Goal: Complete application form: Complete application form

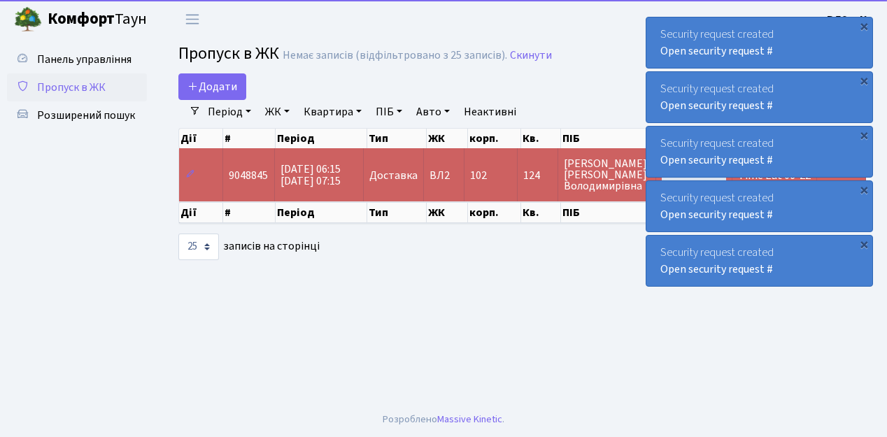
select select "25"
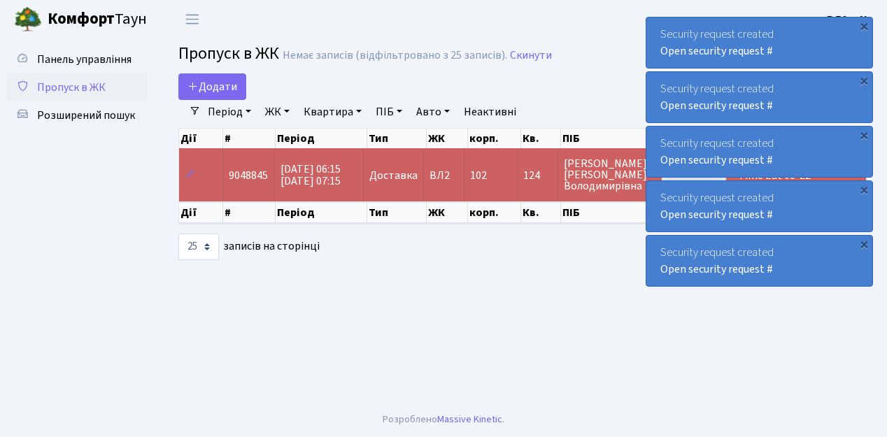
click at [301, 291] on main "Admin Пропуск в ЖК Список Пропуск в ЖК Немає записів (відфільтровано з 25 запис…" at bounding box center [521, 220] width 729 height 364
click at [239, 93] on link "Додати" at bounding box center [212, 86] width 68 height 27
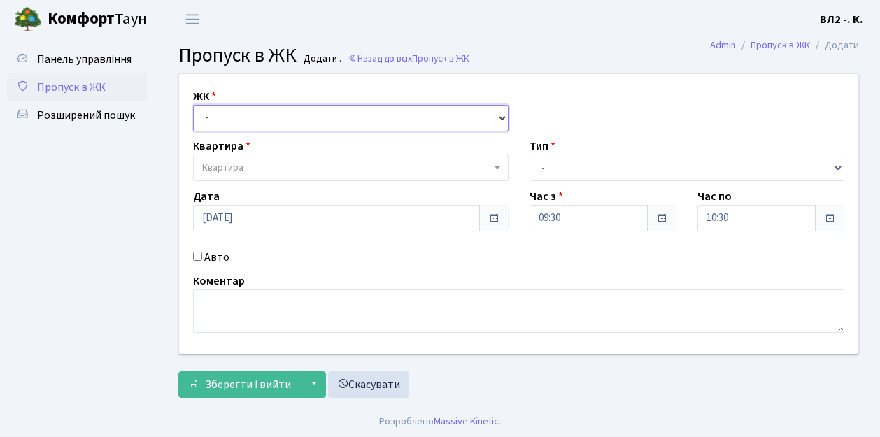
click at [498, 115] on select "- ВЛ1, Ужгородський пров., 4/1 ВЛ2, Голосіївський просп., 76 ВЛ3, пр.Голосіївсь…" at bounding box center [350, 118] width 315 height 27
select select "317"
click at [193, 105] on select "- ВЛ1, Ужгородський пров., 4/1 ВЛ2, Голосіївський просп., 76 ВЛ3, пр.Голосіївсь…" at bounding box center [350, 118] width 315 height 27
select select
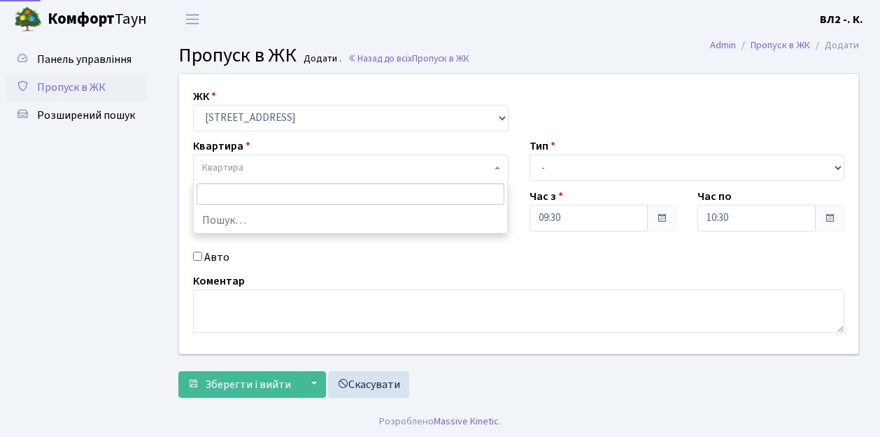
drag, startPoint x: 497, startPoint y: 167, endPoint x: 611, endPoint y: 163, distance: 114.1
click at [498, 165] on span at bounding box center [498, 168] width 3 height 27
type input "122"
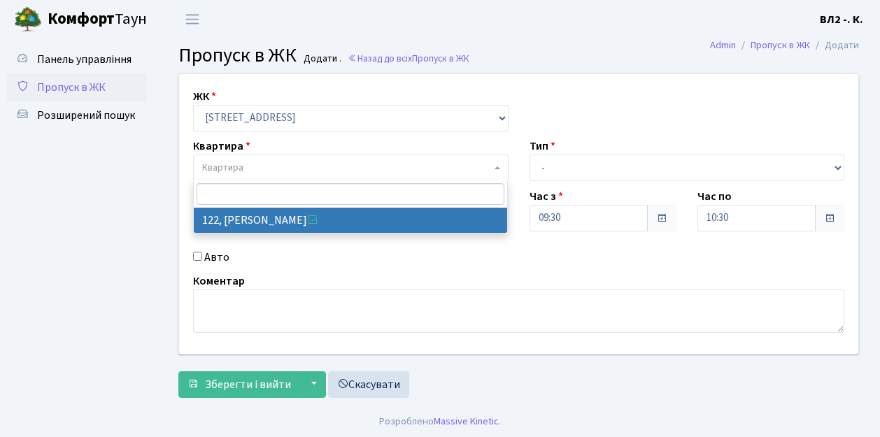
select select "38302"
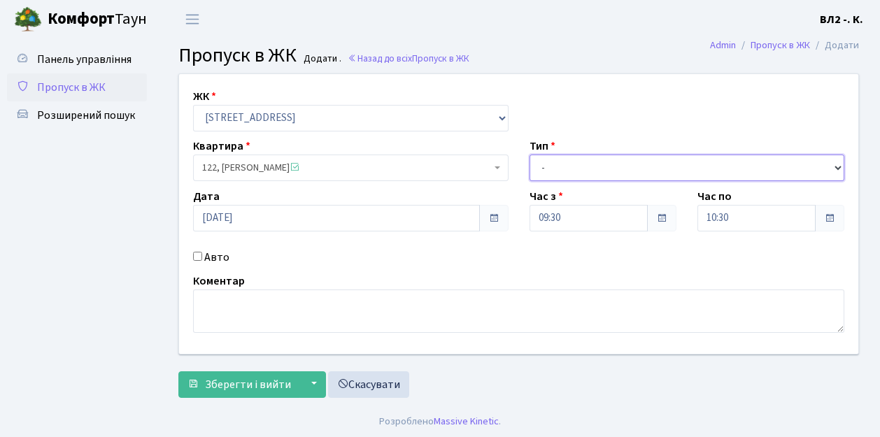
click at [836, 164] on select "- Доставка Таксі Гості Сервіс" at bounding box center [686, 168] width 315 height 27
select select "1"
click at [529, 155] on select "- Доставка Таксі Гості Сервіс" at bounding box center [686, 168] width 315 height 27
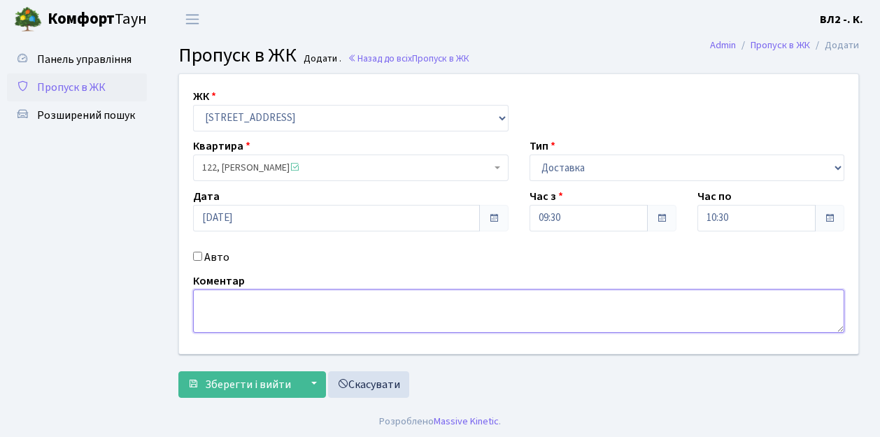
click at [206, 301] on textarea at bounding box center [518, 311] width 651 height 43
type textarea "Bolt 09-30"
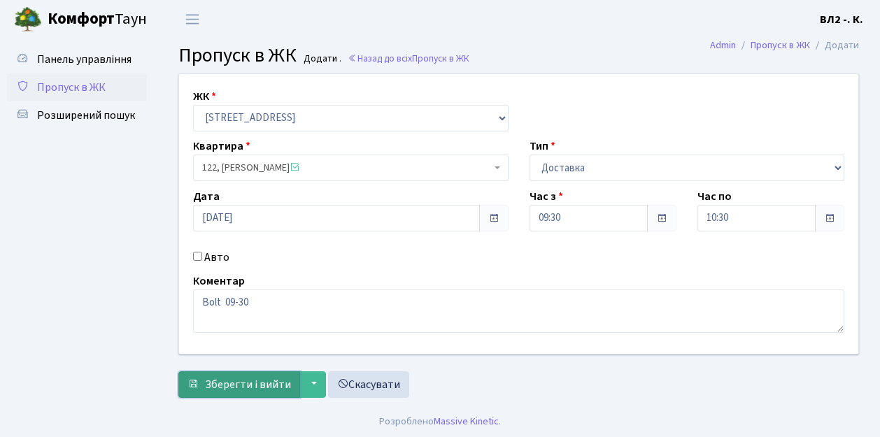
click at [211, 390] on span "Зберегти і вийти" at bounding box center [248, 384] width 86 height 15
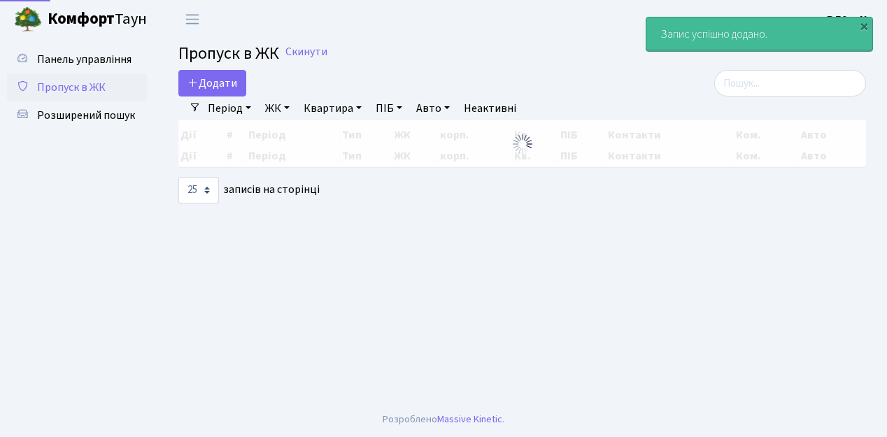
select select "25"
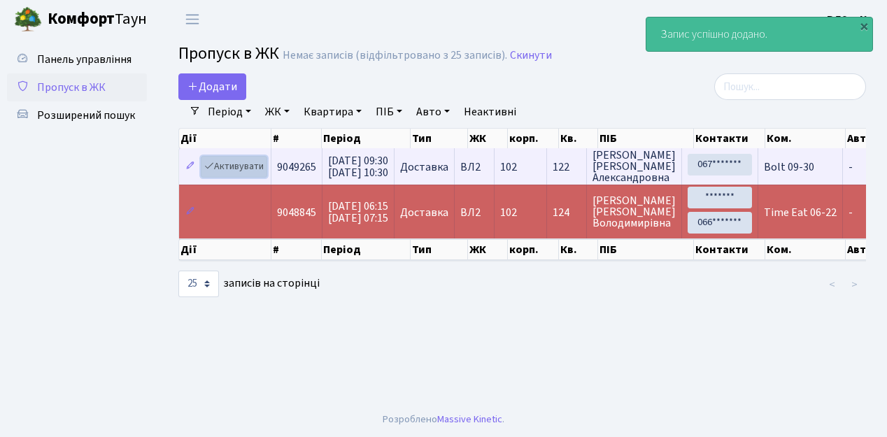
click at [263, 175] on link "Активувати" at bounding box center [234, 167] width 66 height 22
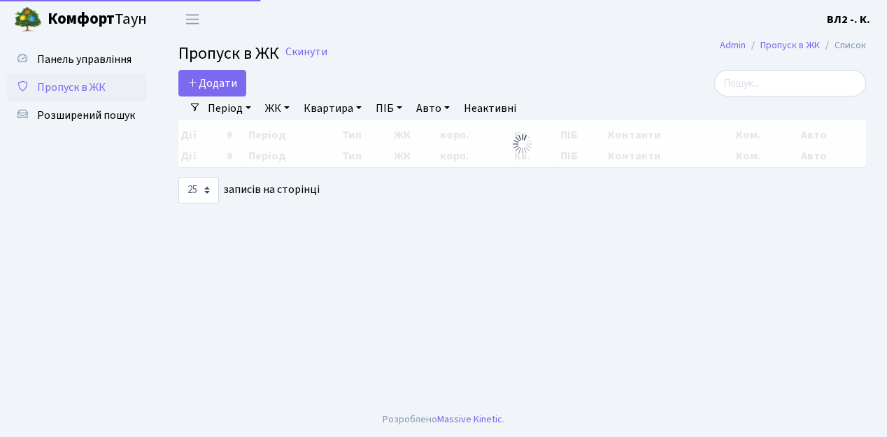
select select "25"
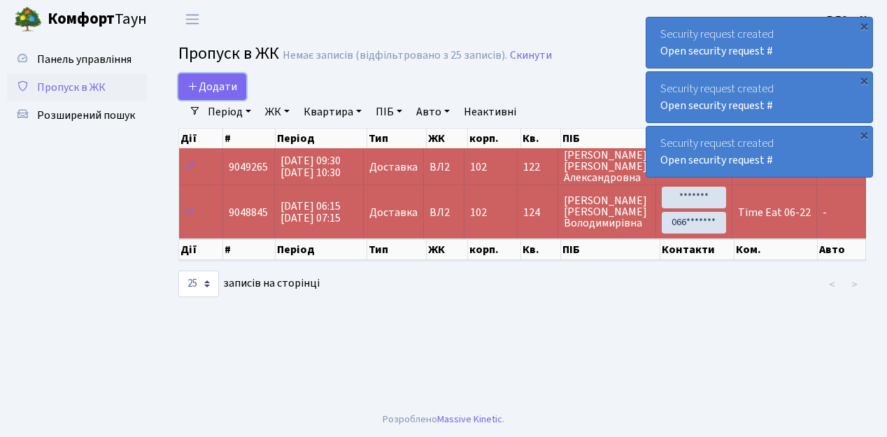
drag, startPoint x: 238, startPoint y: 94, endPoint x: 274, endPoint y: 110, distance: 39.1
click at [238, 94] on link "Додати" at bounding box center [212, 86] width 68 height 27
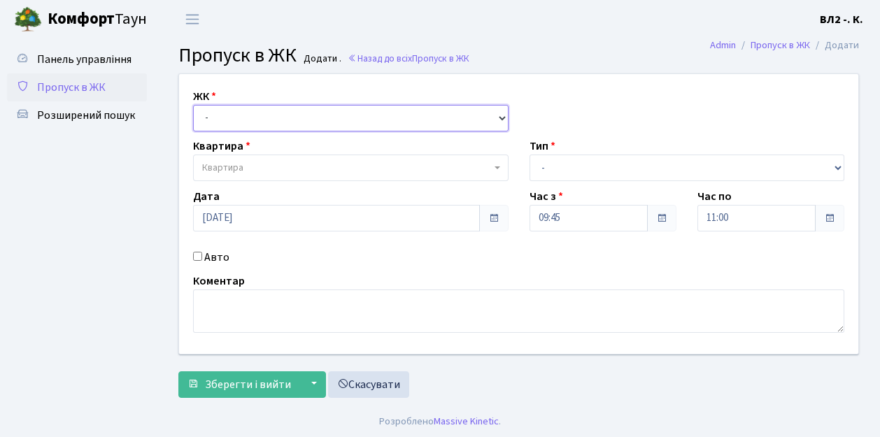
click at [501, 117] on select "- [STREET_ADDRESS][PERSON_NAME]" at bounding box center [350, 118] width 315 height 27
select select "317"
click at [193, 105] on select "- [STREET_ADDRESS][PERSON_NAME]" at bounding box center [350, 118] width 315 height 27
select select
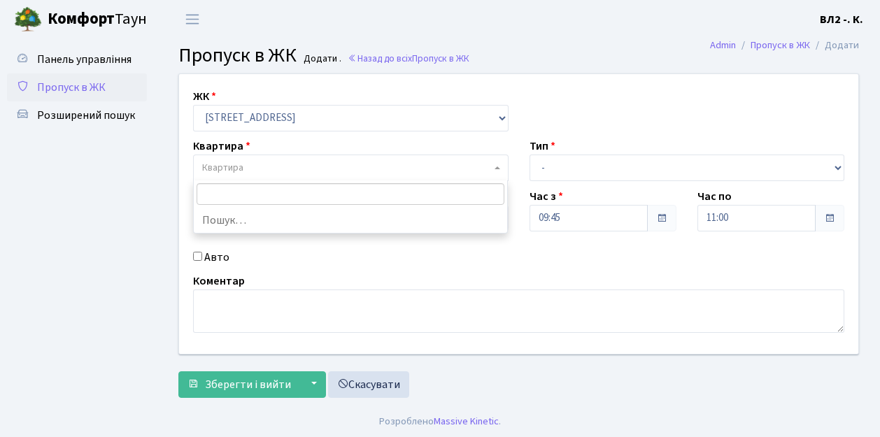
click at [493, 166] on span "Квартира" at bounding box center [350, 168] width 315 height 27
type input "175"
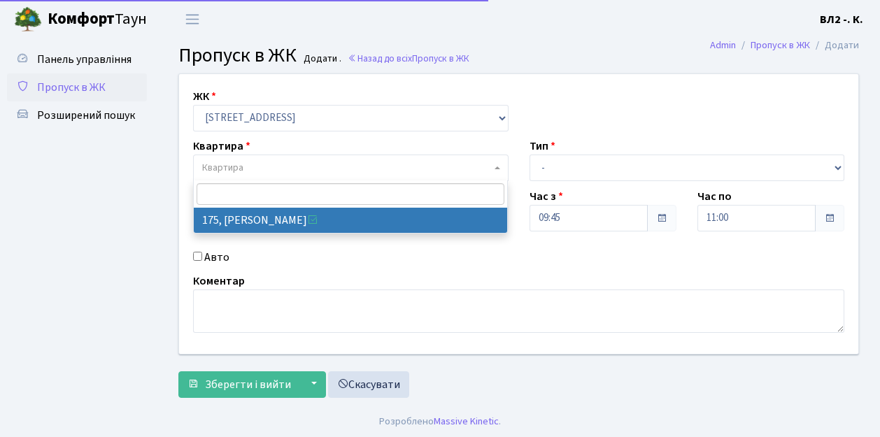
select select "38461"
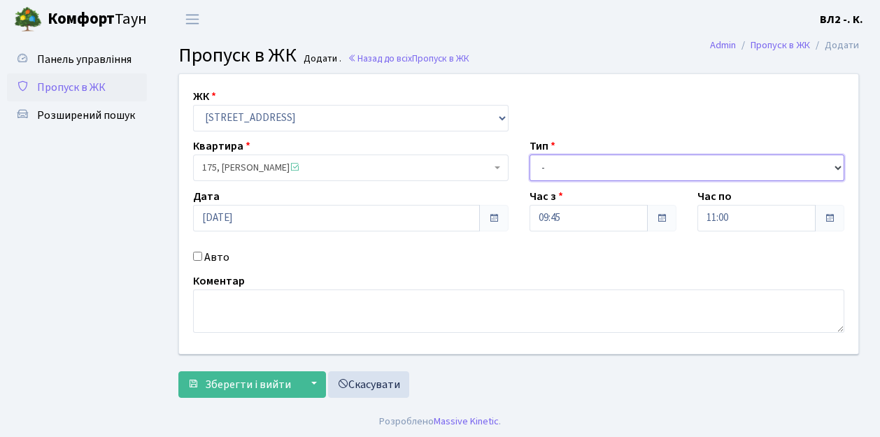
click at [833, 165] on select "- Доставка Таксі Гості Сервіс" at bounding box center [686, 168] width 315 height 27
select select "1"
click at [529, 155] on select "- Доставка Таксі Гості Сервіс" at bounding box center [686, 168] width 315 height 27
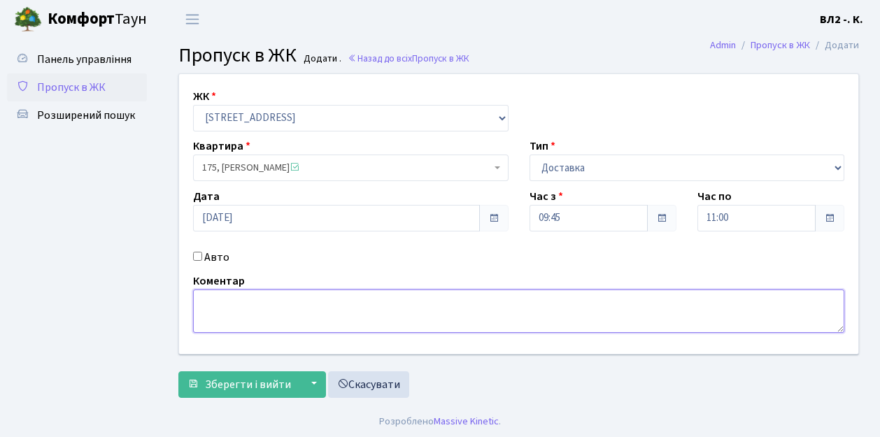
click at [210, 299] on textarea at bounding box center [518, 311] width 651 height 43
type textarea "09-54"
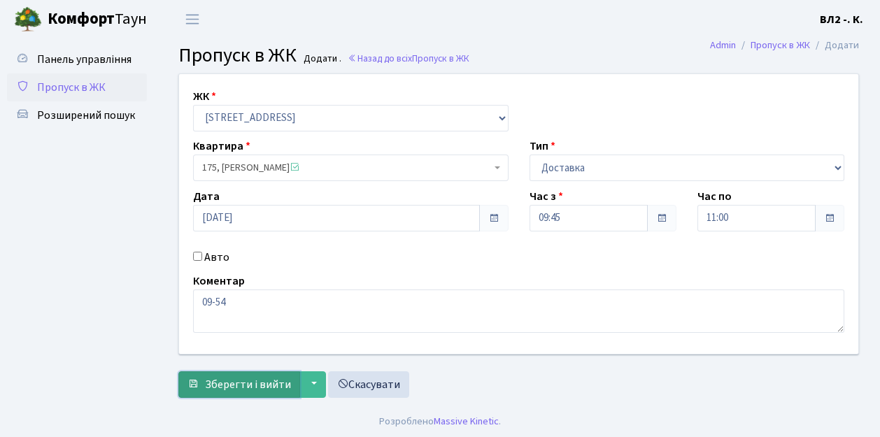
click at [224, 389] on span "Зберегти і вийти" at bounding box center [248, 384] width 86 height 15
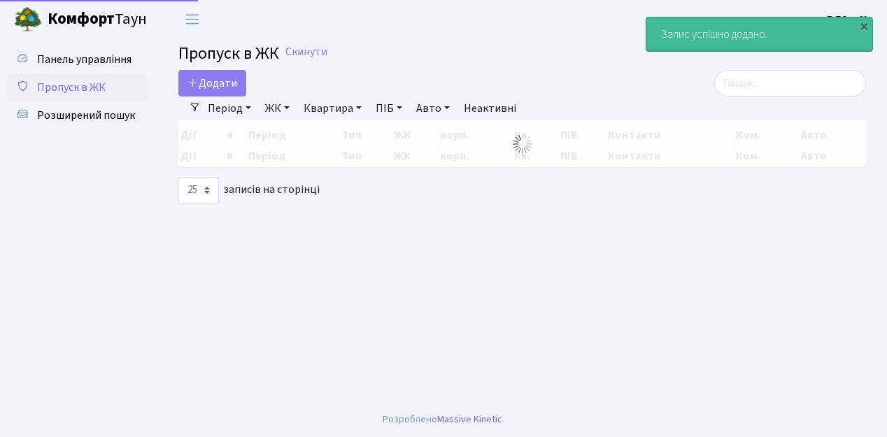
select select "25"
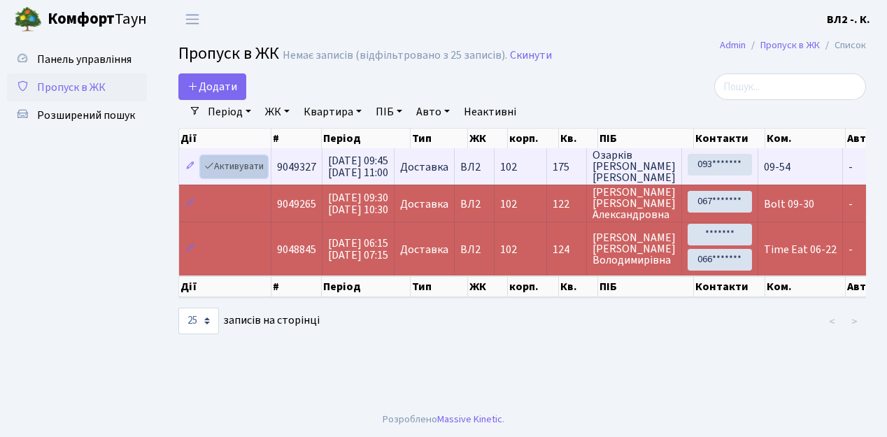
click at [263, 175] on link "Активувати" at bounding box center [234, 167] width 66 height 22
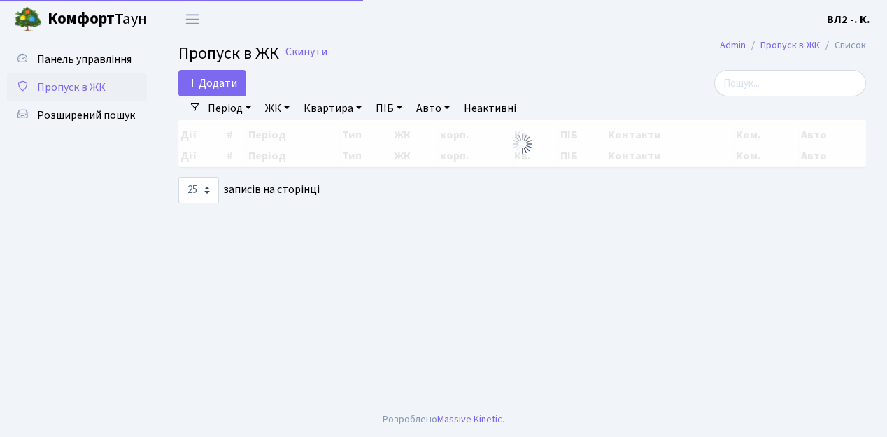
select select "25"
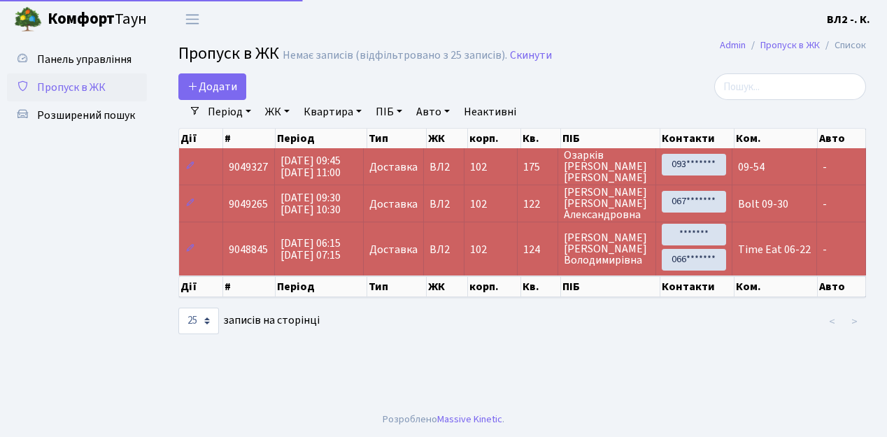
select select "25"
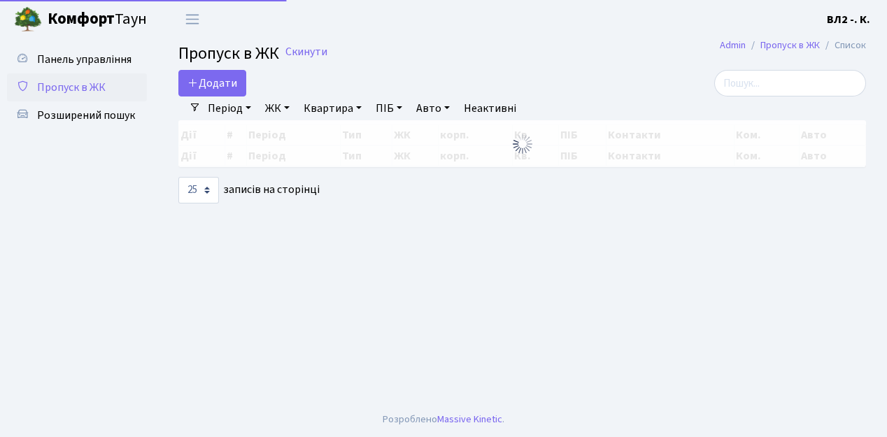
select select "25"
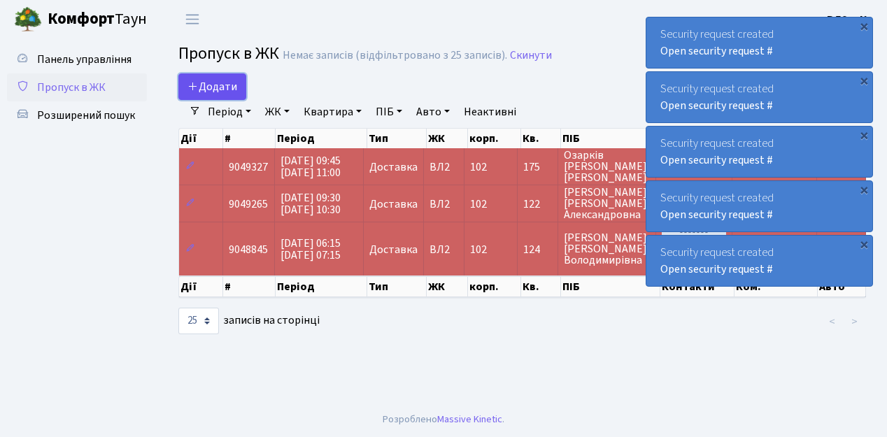
click at [236, 97] on link "Додати" at bounding box center [212, 86] width 68 height 27
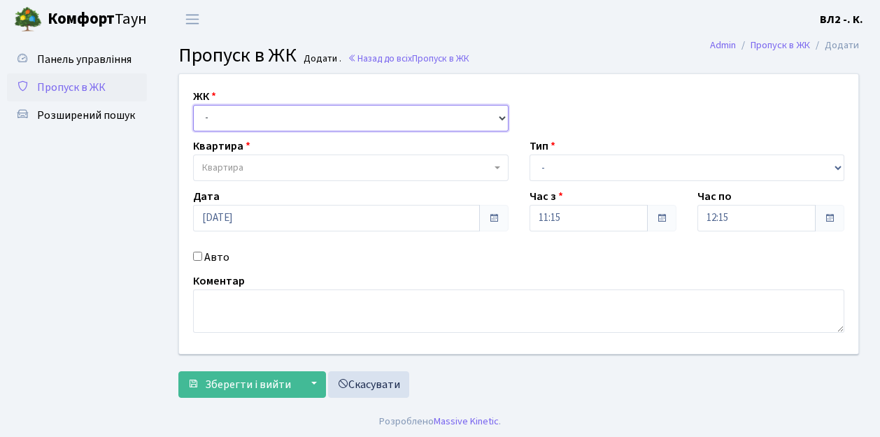
drag, startPoint x: 499, startPoint y: 116, endPoint x: 489, endPoint y: 116, distance: 10.5
click at [499, 116] on select "- [STREET_ADDRESS][PERSON_NAME]" at bounding box center [350, 118] width 315 height 27
select select "317"
click at [193, 105] on select "- ВЛ1, Ужгородський пров., 4/1 ВЛ2, Голосіївський просп., 76 ВЛ3, пр.Голосіївсь…" at bounding box center [350, 118] width 315 height 27
select select
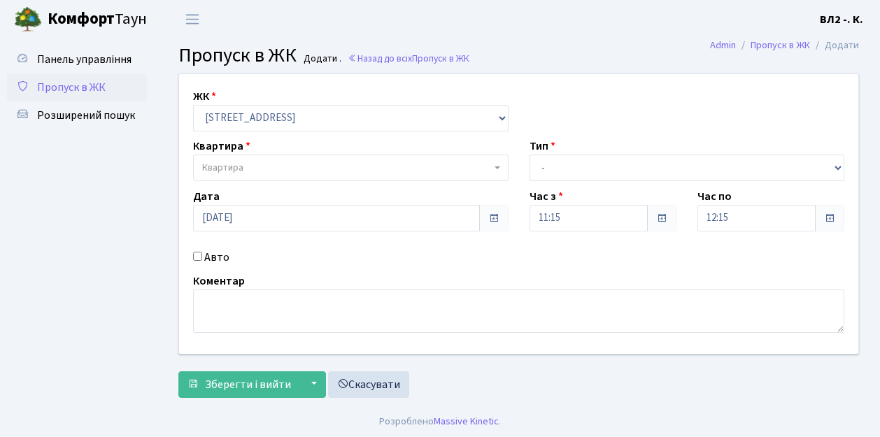
click at [496, 169] on b at bounding box center [497, 167] width 6 height 3
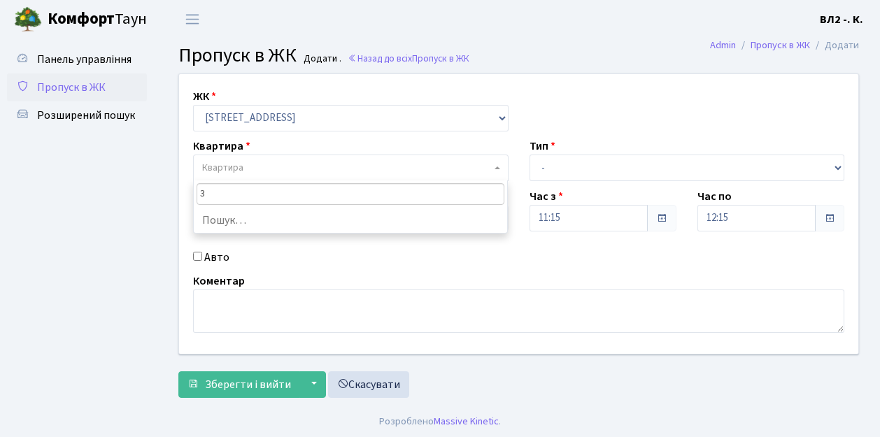
type input "32"
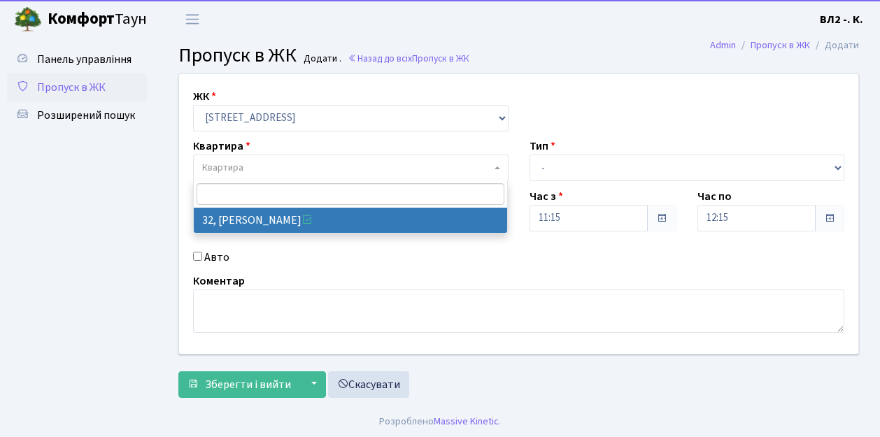
select select "38035"
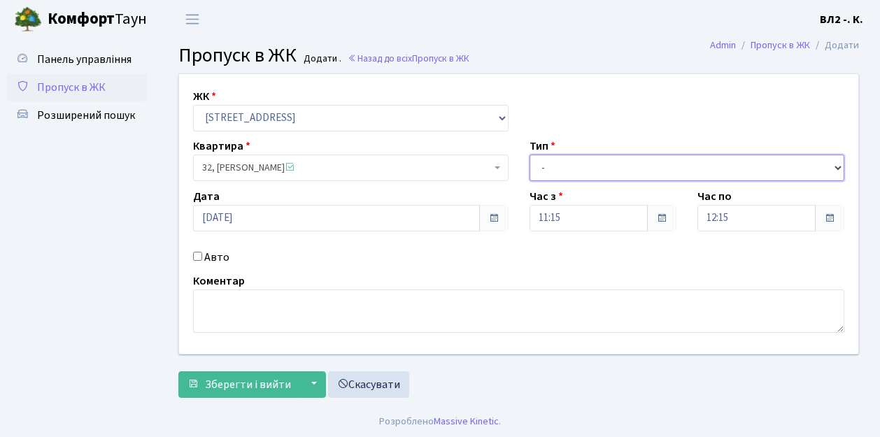
click at [835, 164] on select "- Доставка Таксі Гості Сервіс" at bounding box center [686, 168] width 315 height 27
select select "1"
click at [529, 155] on select "- Доставка Таксі Гості Сервіс" at bounding box center [686, 168] width 315 height 27
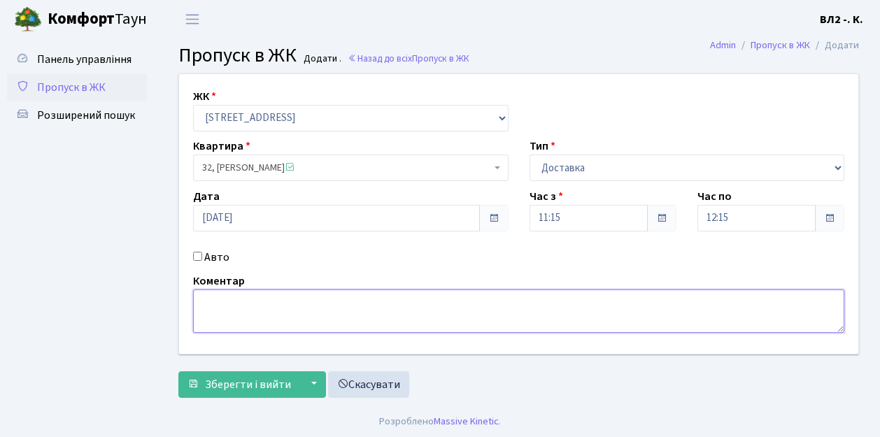
click at [201, 297] on textarea at bounding box center [518, 311] width 651 height 43
type textarea "Glovo 11-15"
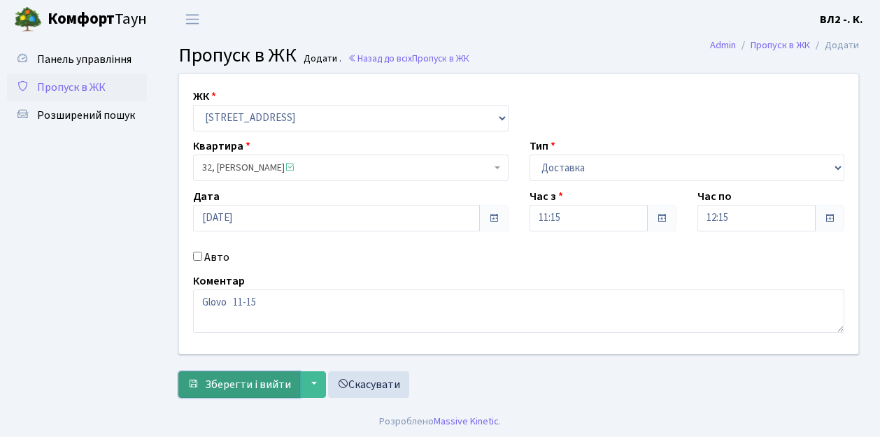
click at [218, 391] on button "Зберегти і вийти" at bounding box center [239, 384] width 122 height 27
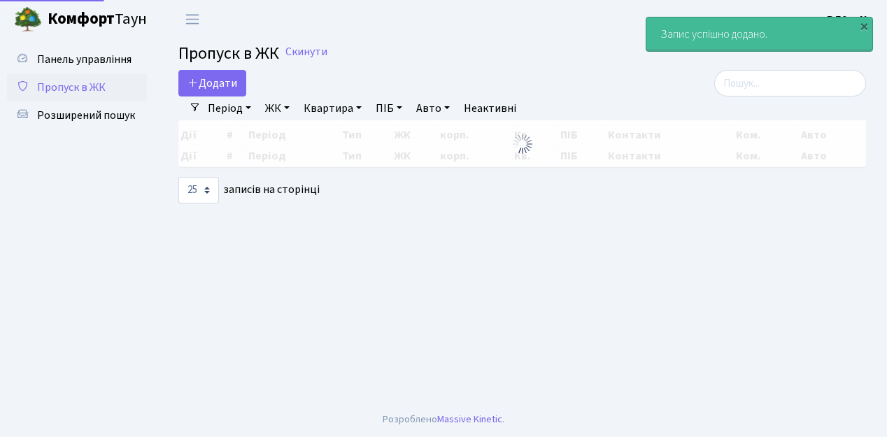
select select "25"
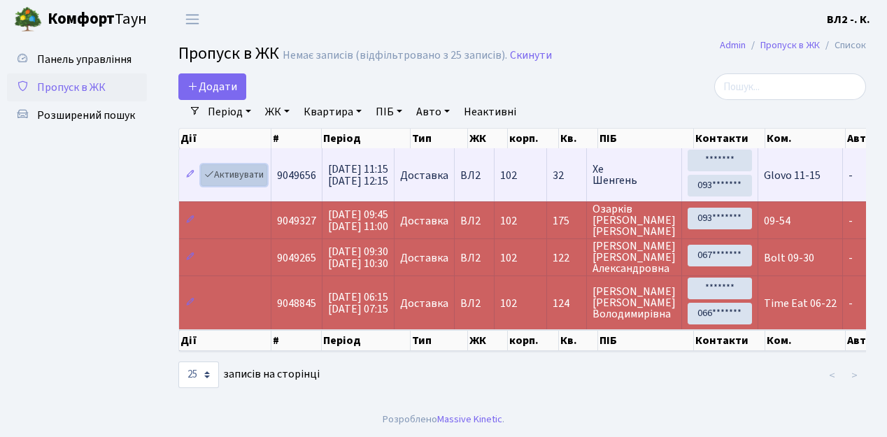
click at [262, 182] on link "Активувати" at bounding box center [234, 175] width 66 height 22
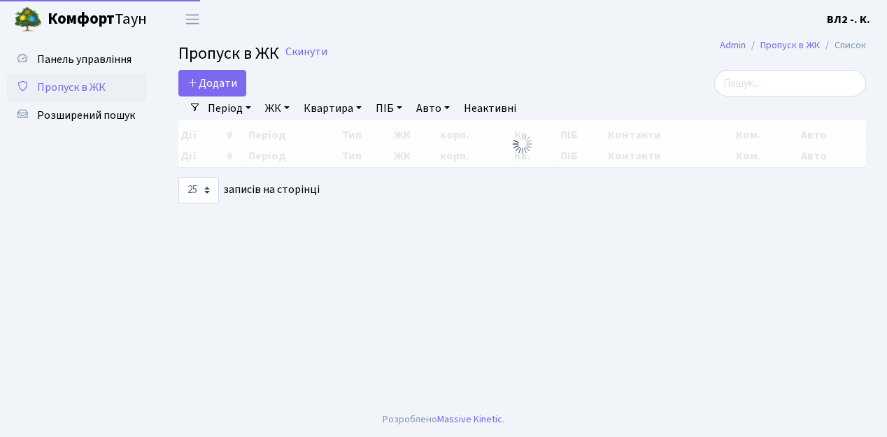
select select "25"
